Goal: Register for event/course

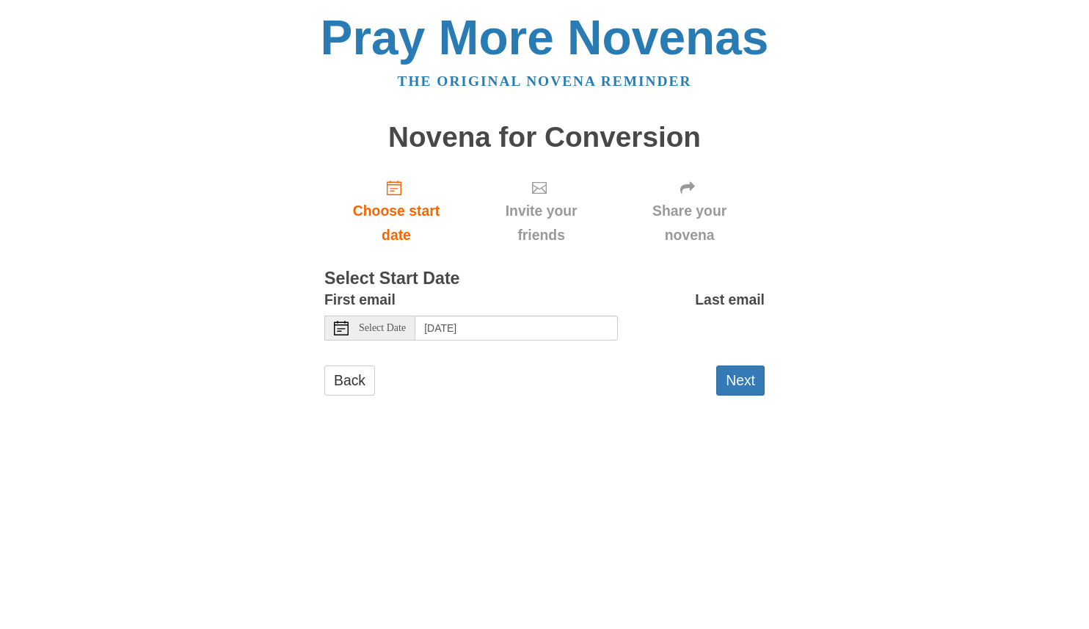
click at [403, 329] on span "Select Date" at bounding box center [382, 328] width 47 height 10
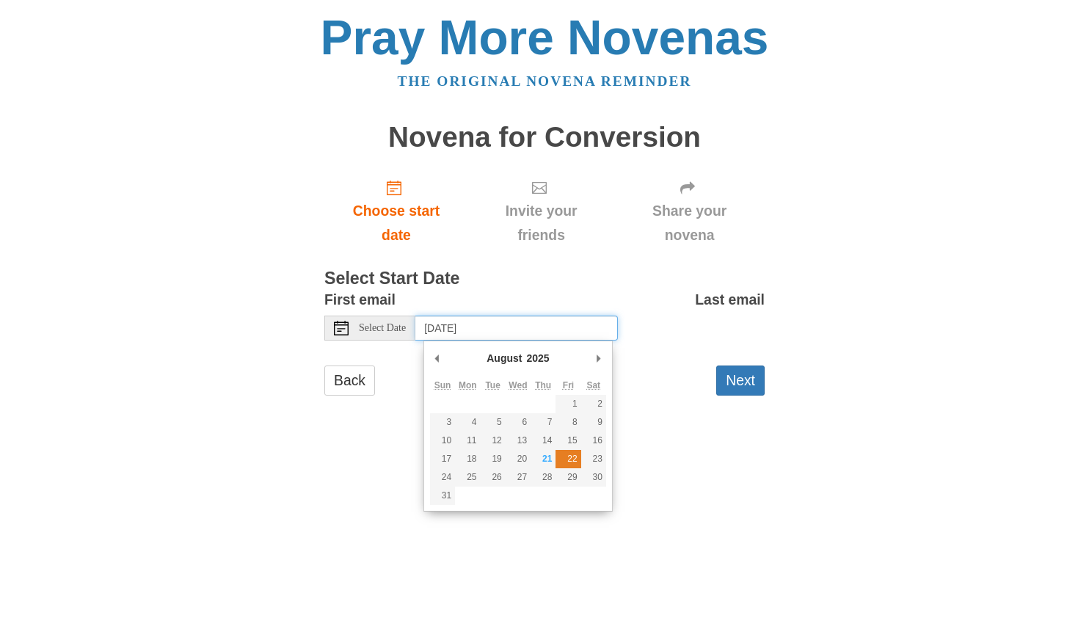
type input "[DATE]"
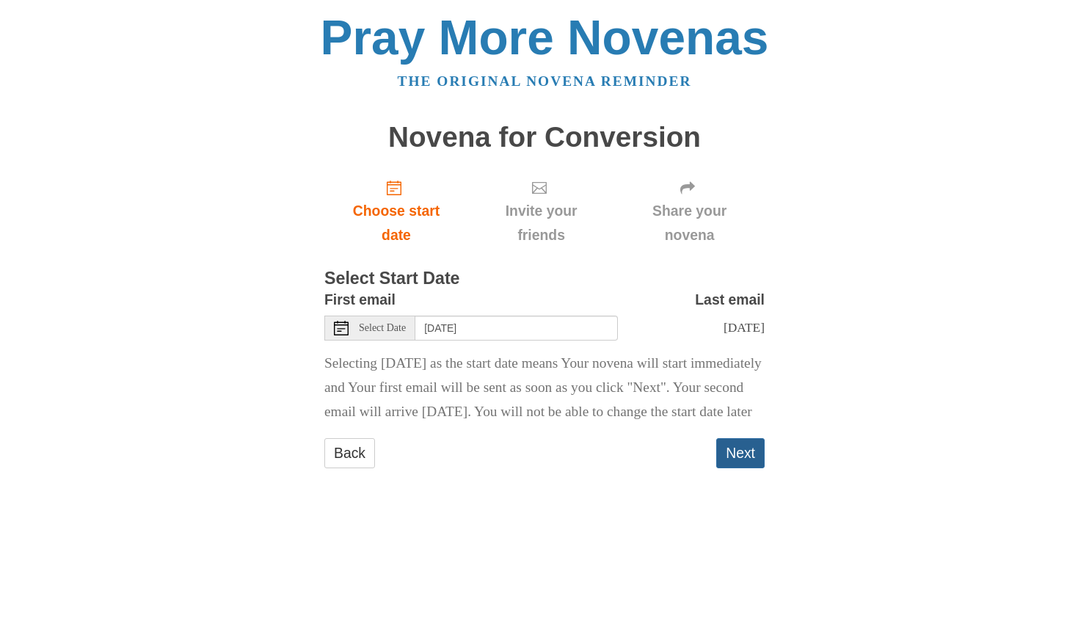
click at [743, 468] on button "Next" at bounding box center [740, 453] width 48 height 30
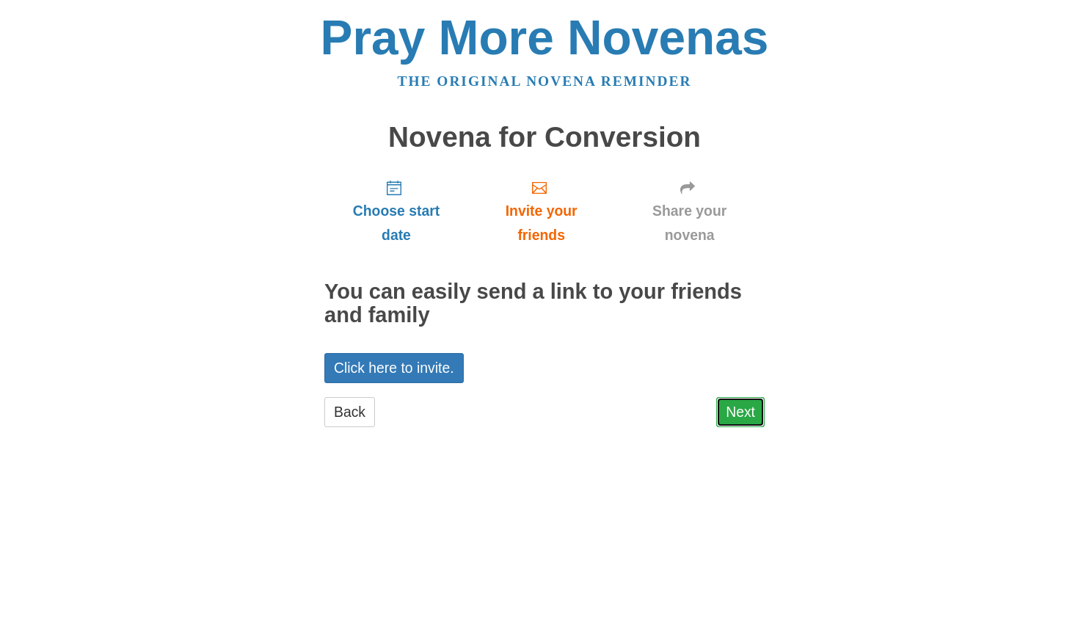
click at [741, 415] on link "Next" at bounding box center [740, 412] width 48 height 30
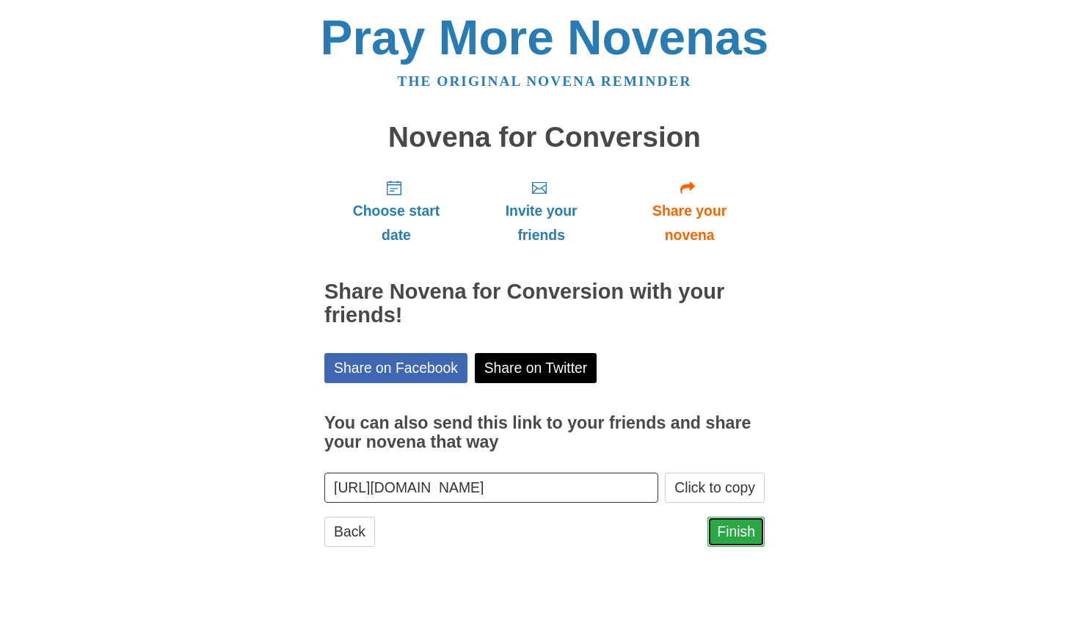
click at [734, 534] on link "Finish" at bounding box center [736, 532] width 57 height 30
